Goal: Task Accomplishment & Management: Use online tool/utility

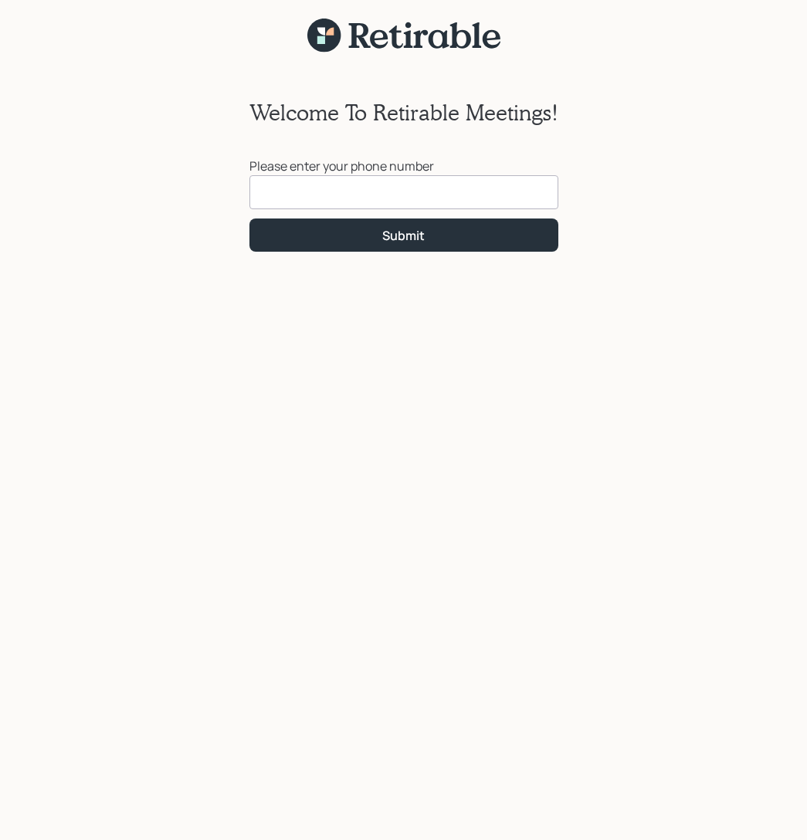
scroll to position [19, 0]
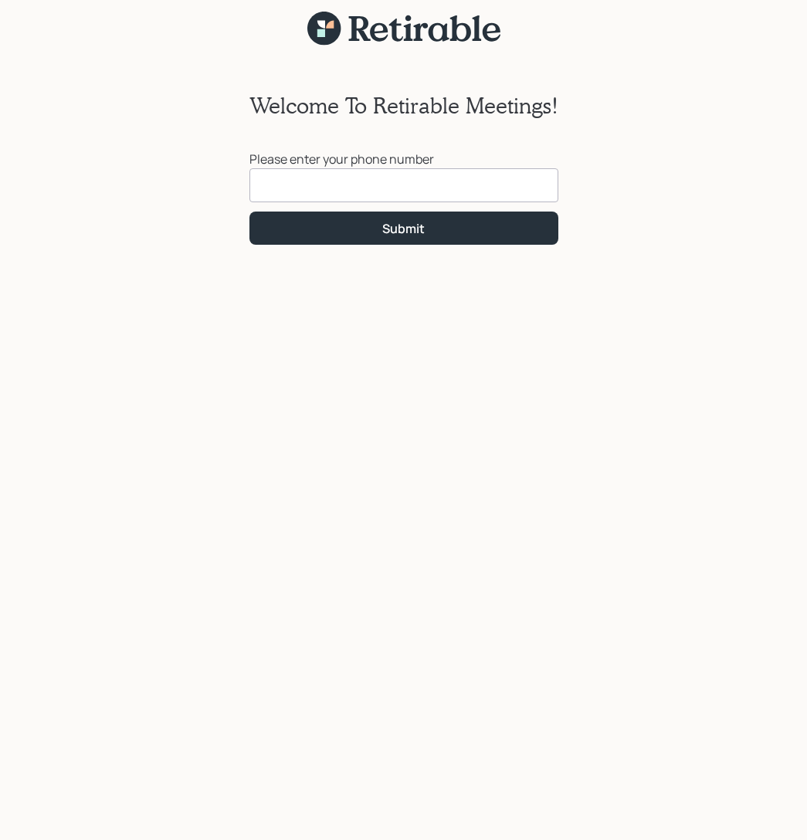
click at [292, 190] on input at bounding box center [403, 185] width 309 height 34
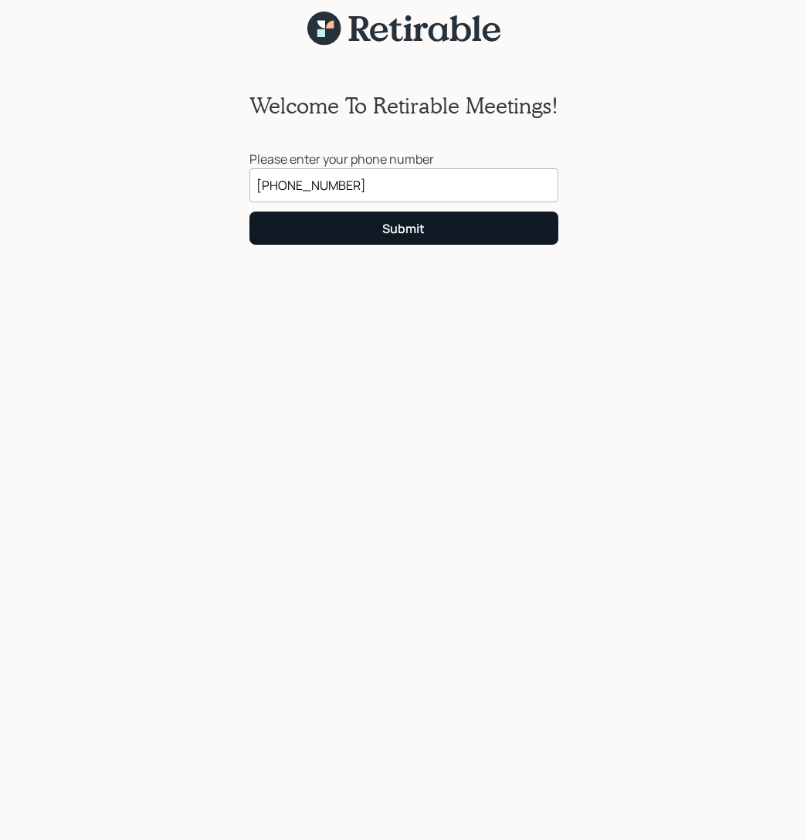
type input "(773) 600-4555"
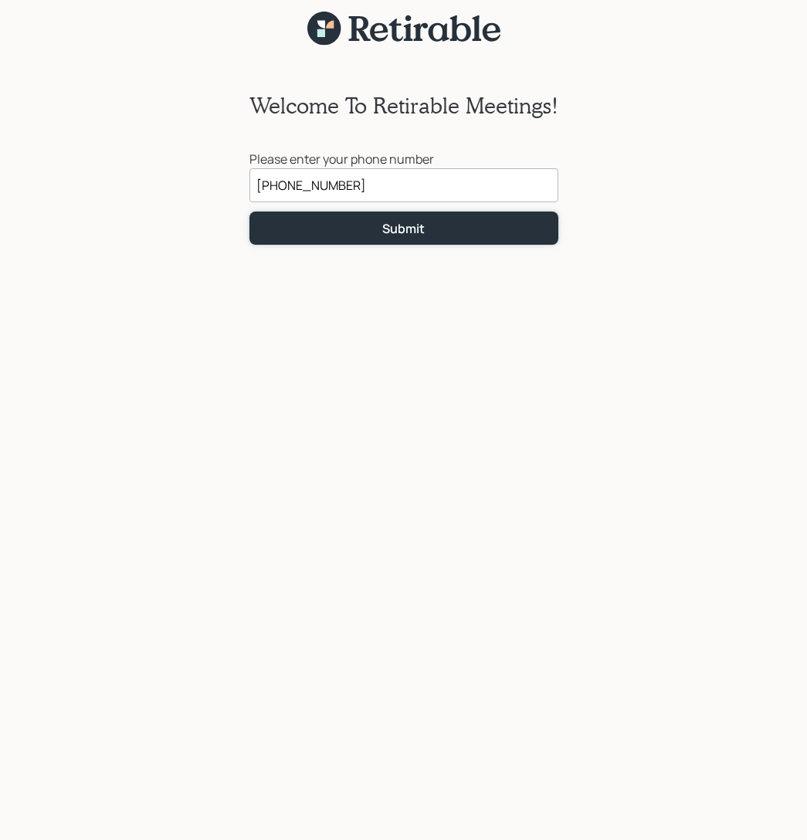
click at [400, 225] on div "Submit" at bounding box center [403, 228] width 42 height 17
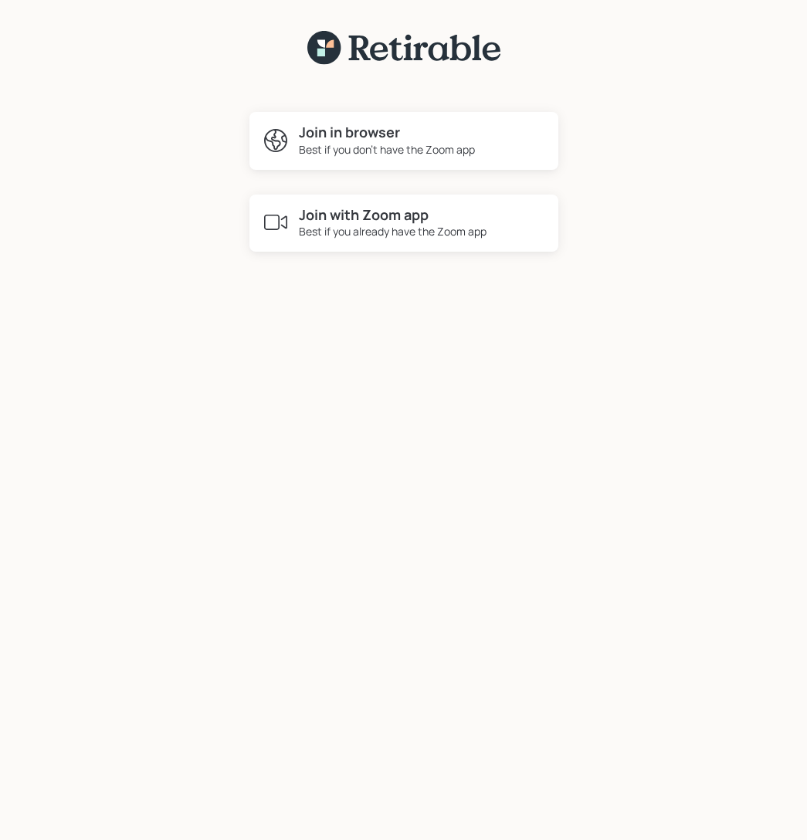
click at [363, 215] on h4 "Join with Zoom app" at bounding box center [393, 215] width 188 height 17
